Goal: Information Seeking & Learning: Check status

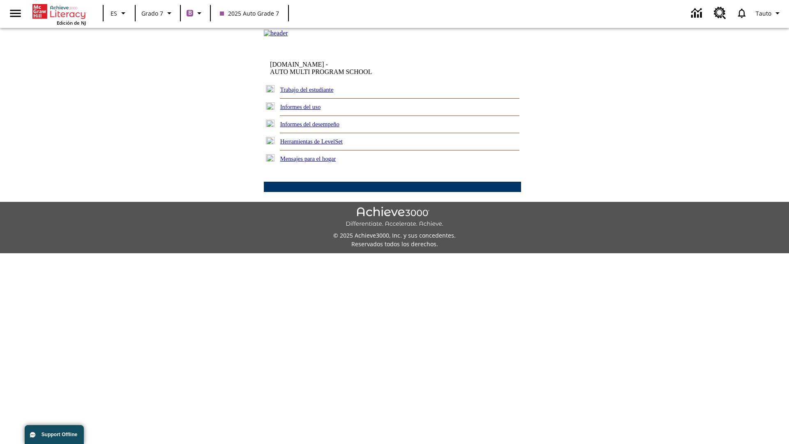
click at [320, 127] on link "Informes del desempeño" at bounding box center [309, 124] width 59 height 7
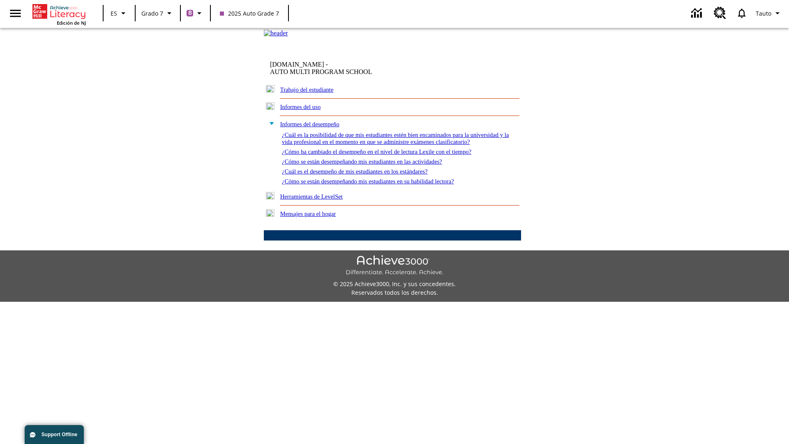
click at [382, 184] on link "¿Cómo se están desempeñando mis estudiantes en su habilidad lectora?" at bounding box center [368, 181] width 172 height 7
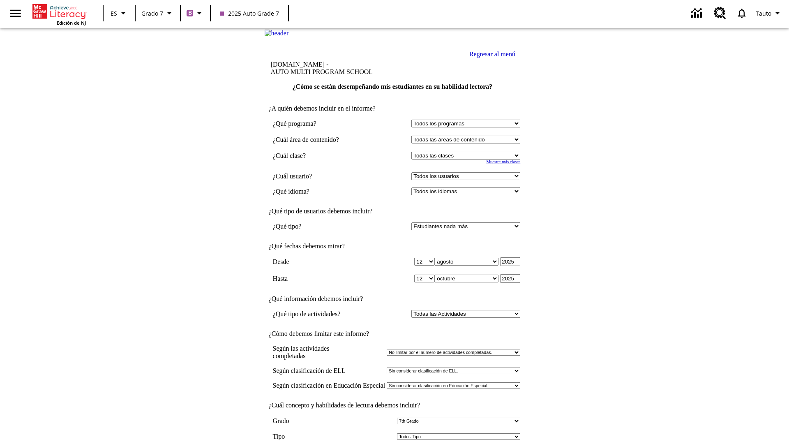
select select "6"
select select "2349292"
